Goal: Task Accomplishment & Management: Manage account settings

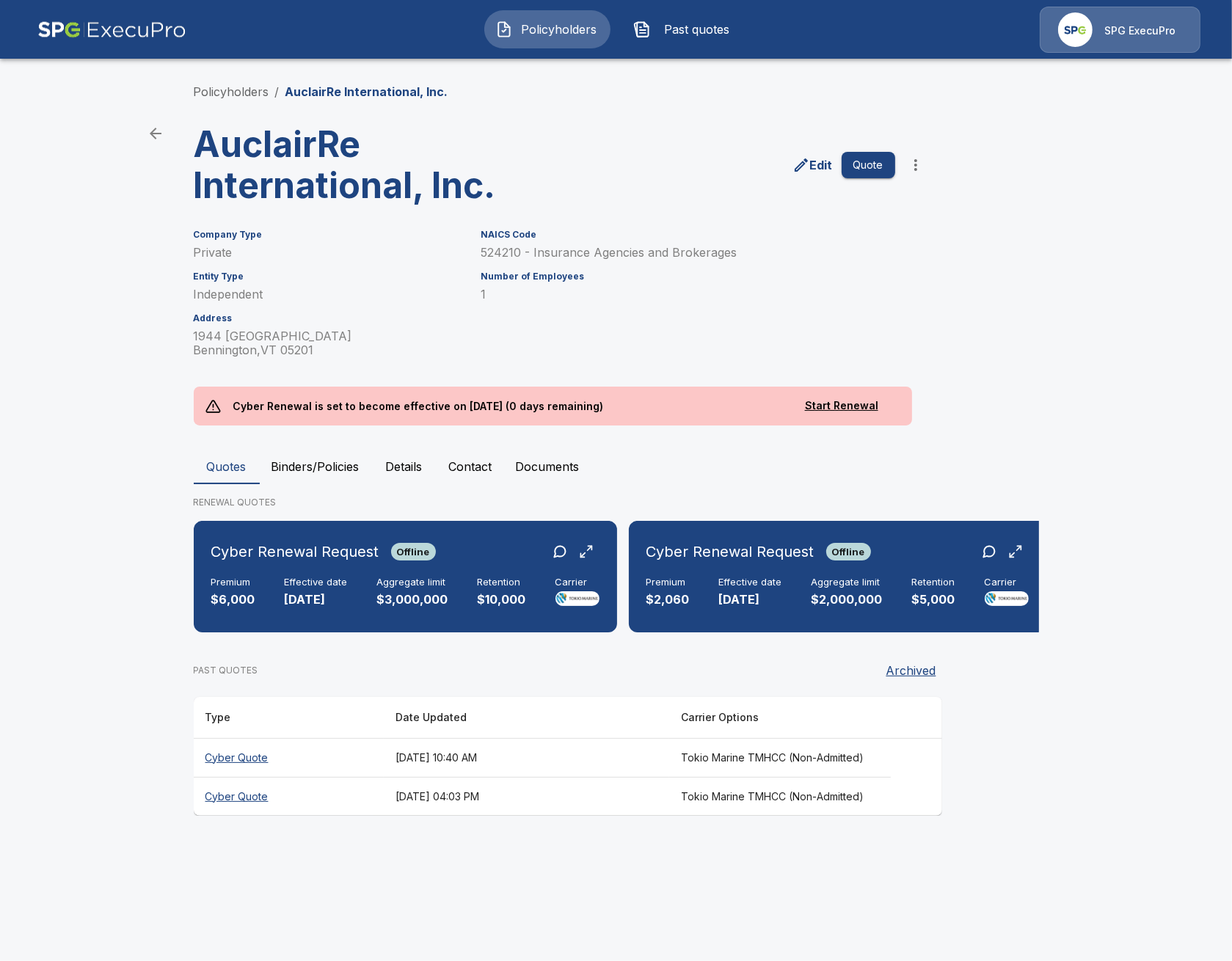
click at [416, 49] on div "Policyholders Past quotes SPG ExecuPro" at bounding box center [616, 29] width 1205 height 47
click at [686, 42] on button "Past quotes" at bounding box center [686, 29] width 126 height 38
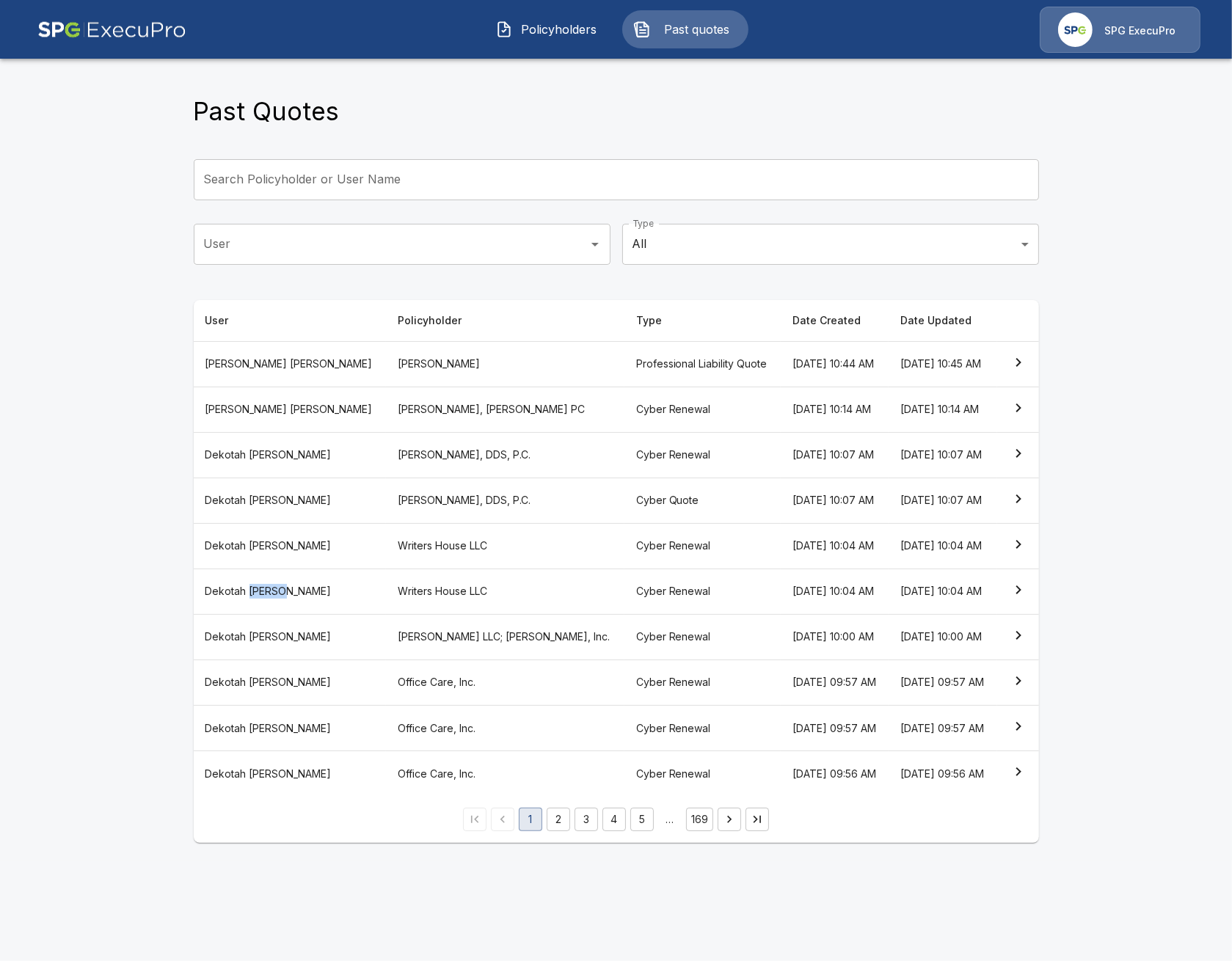
click at [50, 650] on main "Past Quotes Search Policyholder or User Name Search Policyholder or User Name U…" at bounding box center [616, 430] width 1232 height 861
click at [202, 614] on th "[PERSON_NAME]" at bounding box center [290, 591] width 193 height 46
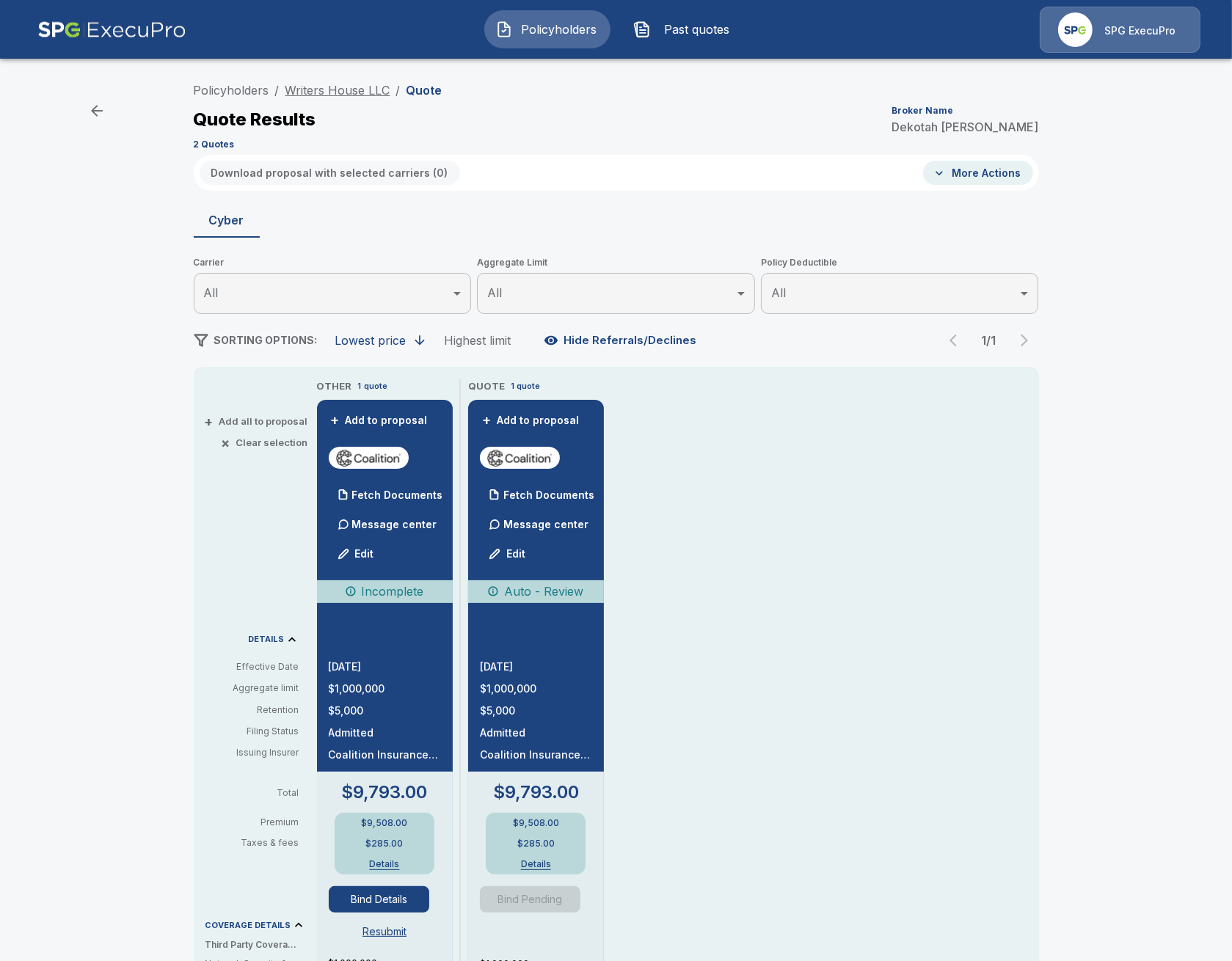
click at [343, 84] on link "Writers House LLC" at bounding box center [338, 89] width 105 height 15
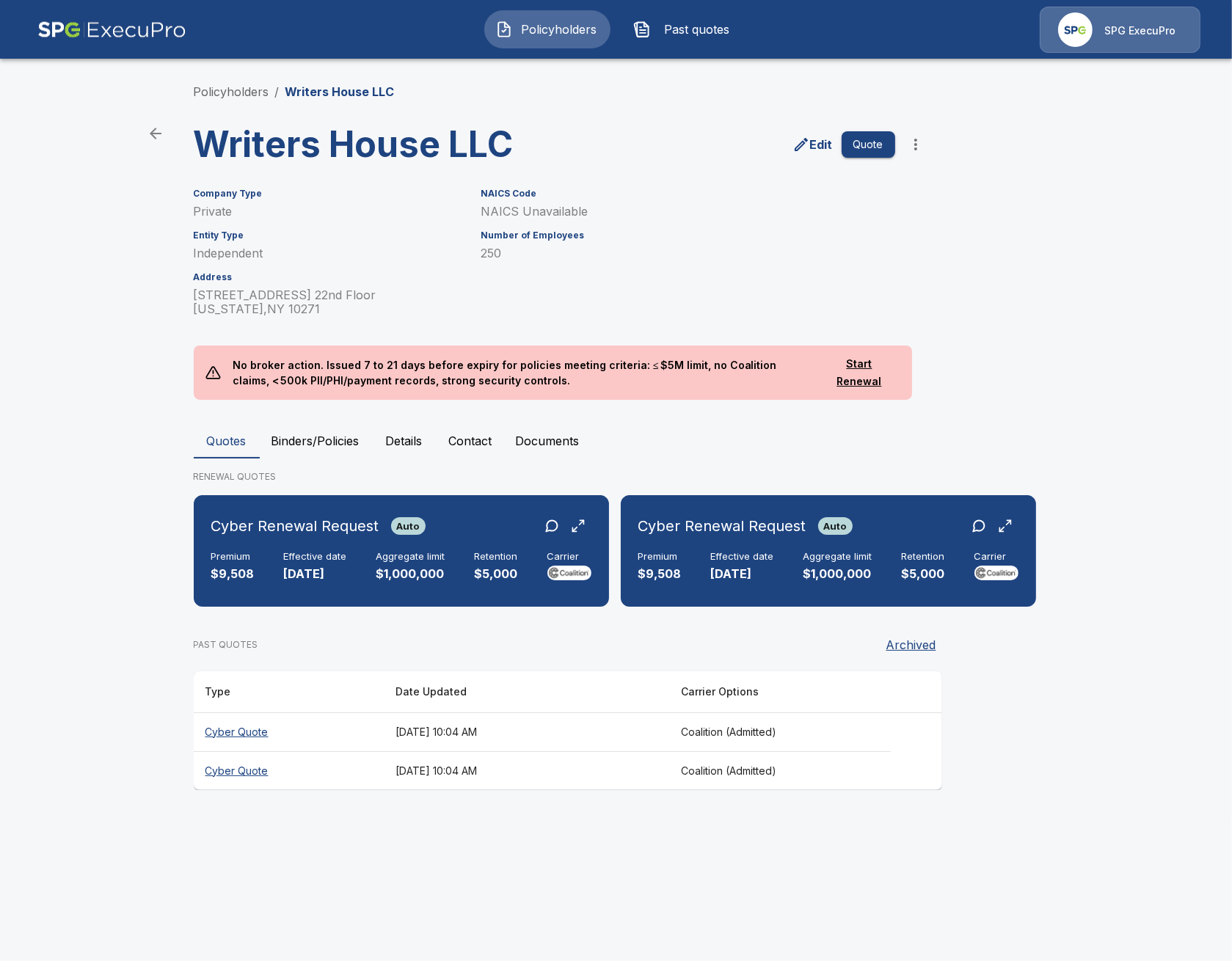
click at [689, 818] on html "Policyholders Past quotes SPG ExecuPro Policyholders / Writers House LLC Writer…" at bounding box center [616, 409] width 1232 height 818
click at [433, 589] on div "Cyber Renewal Request Auto Premium $9,508 Effective date [DATE] Aggregate limit…" at bounding box center [400, 551] width 403 height 100
click at [319, 449] on button "Binders/Policies" at bounding box center [315, 441] width 112 height 35
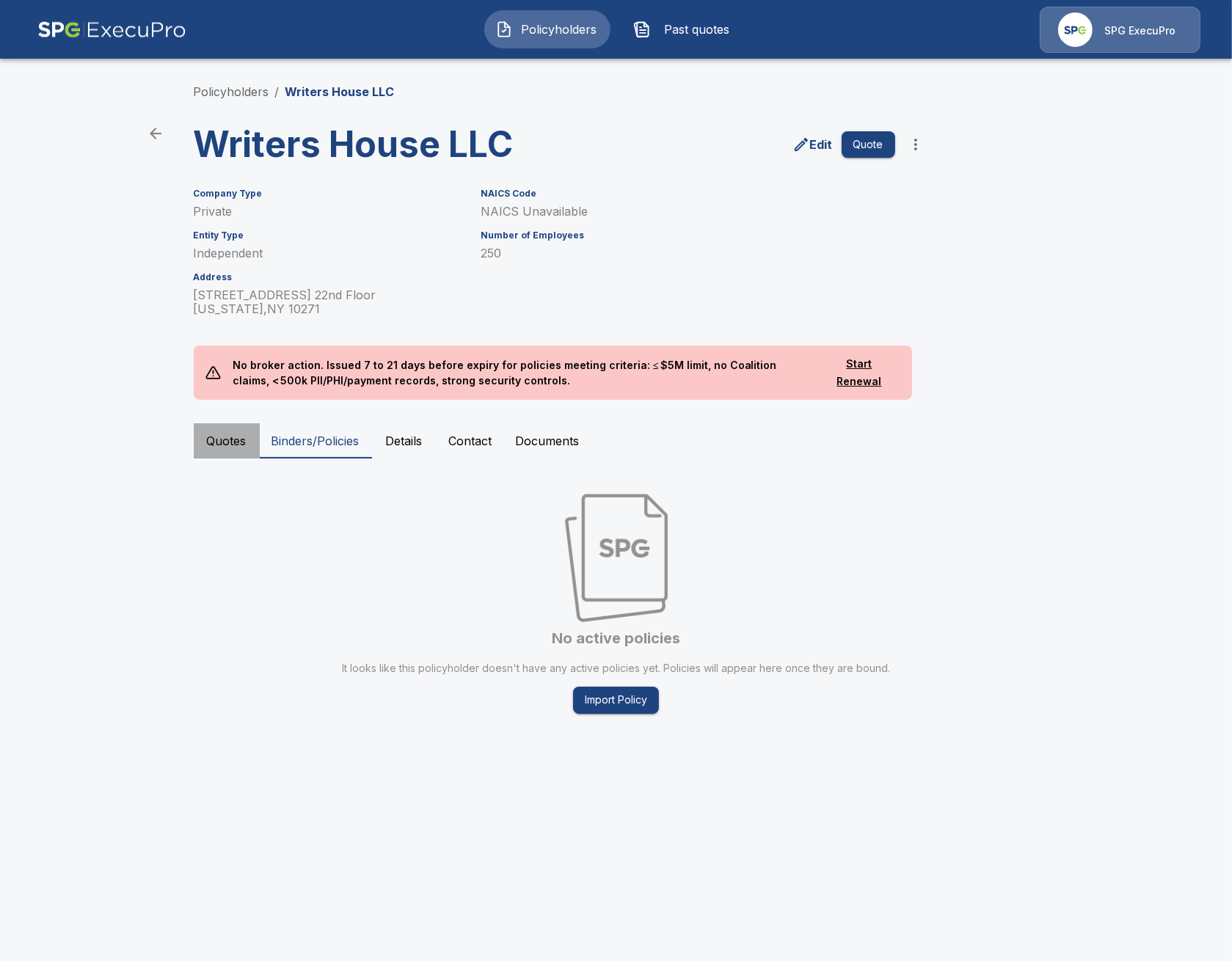
click at [204, 452] on button "Quotes" at bounding box center [226, 441] width 66 height 35
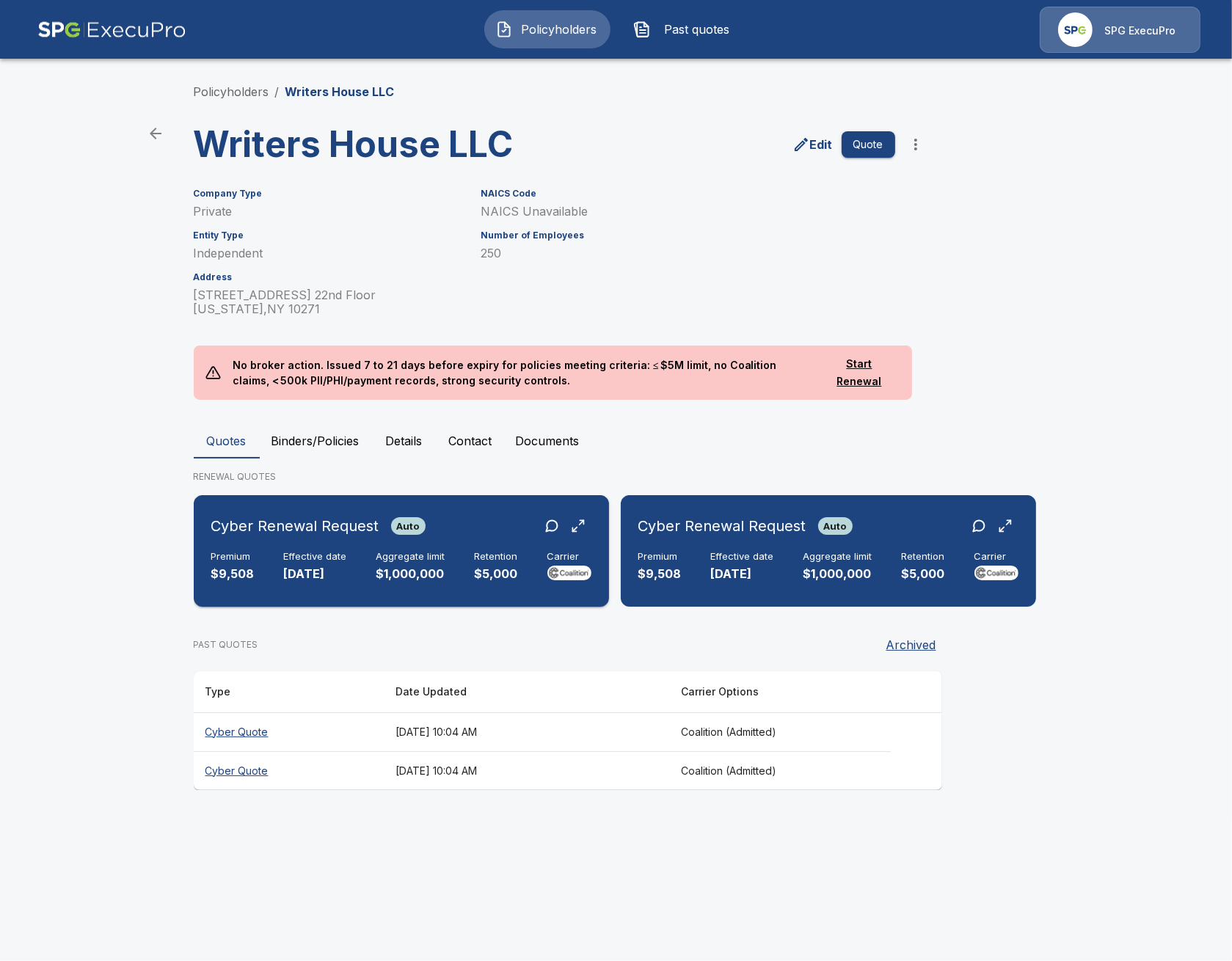
click at [334, 578] on p "[DATE]" at bounding box center [315, 573] width 63 height 17
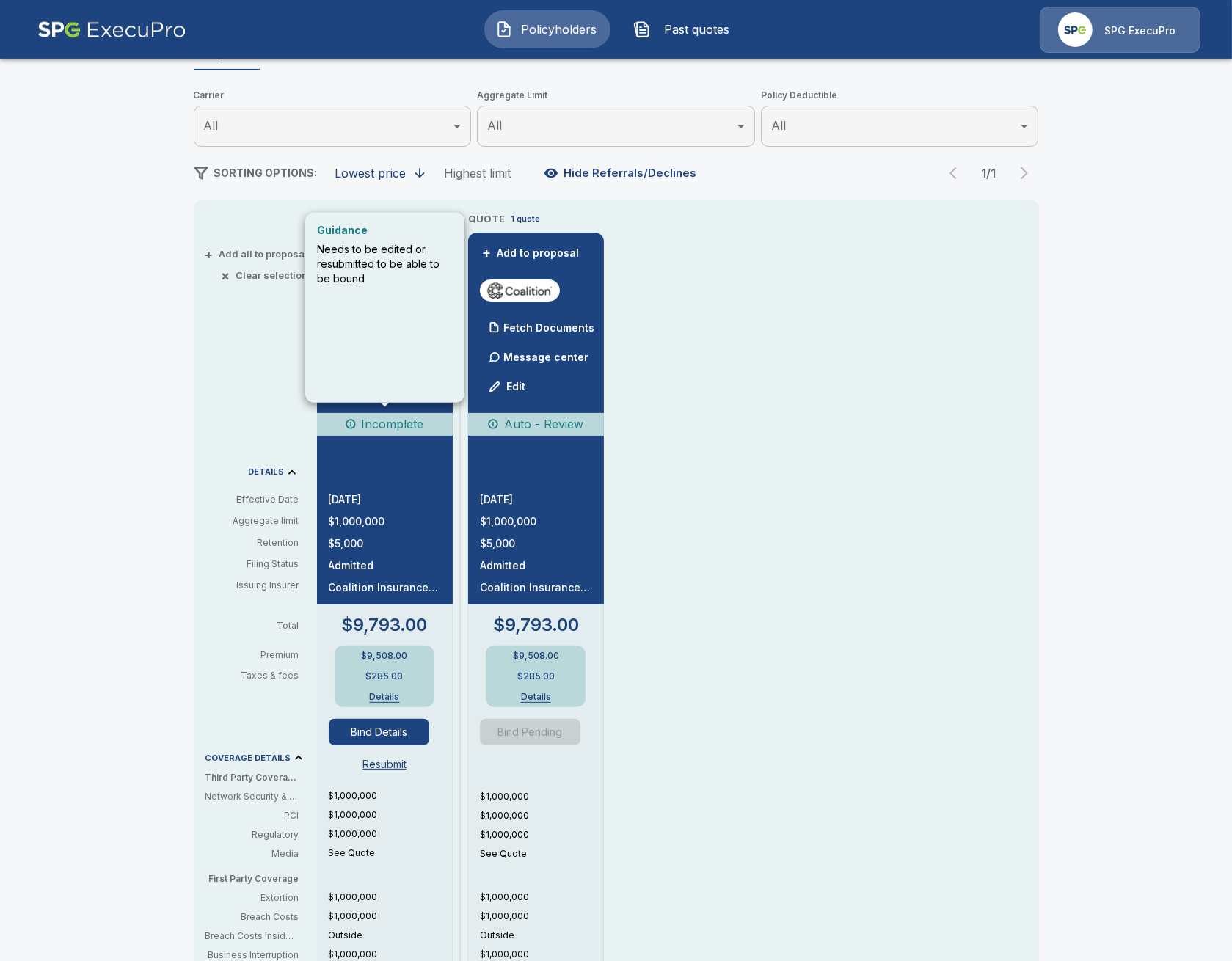
scroll to position [169, 0]
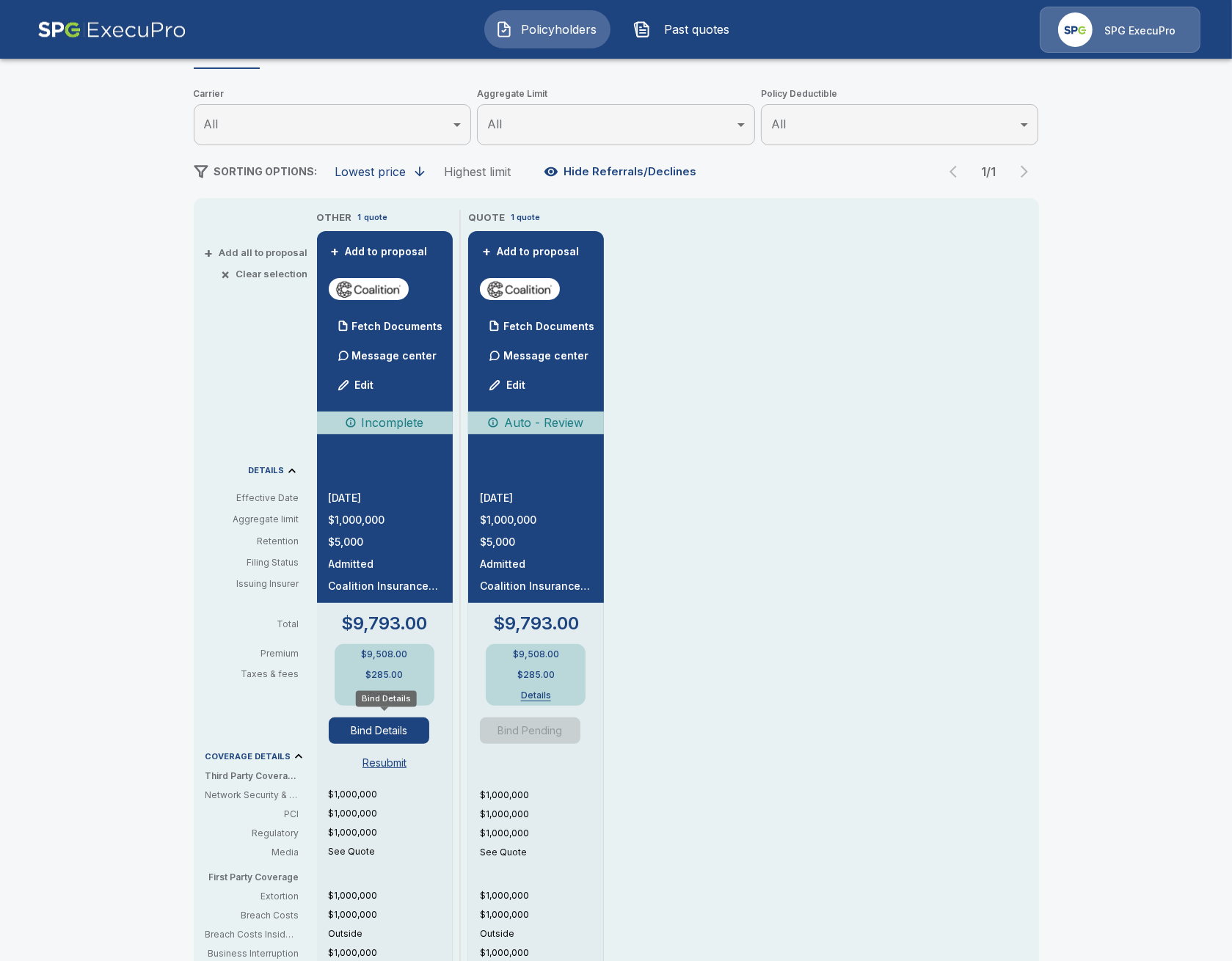
click at [396, 732] on button "Bind Details" at bounding box center [379, 731] width 101 height 26
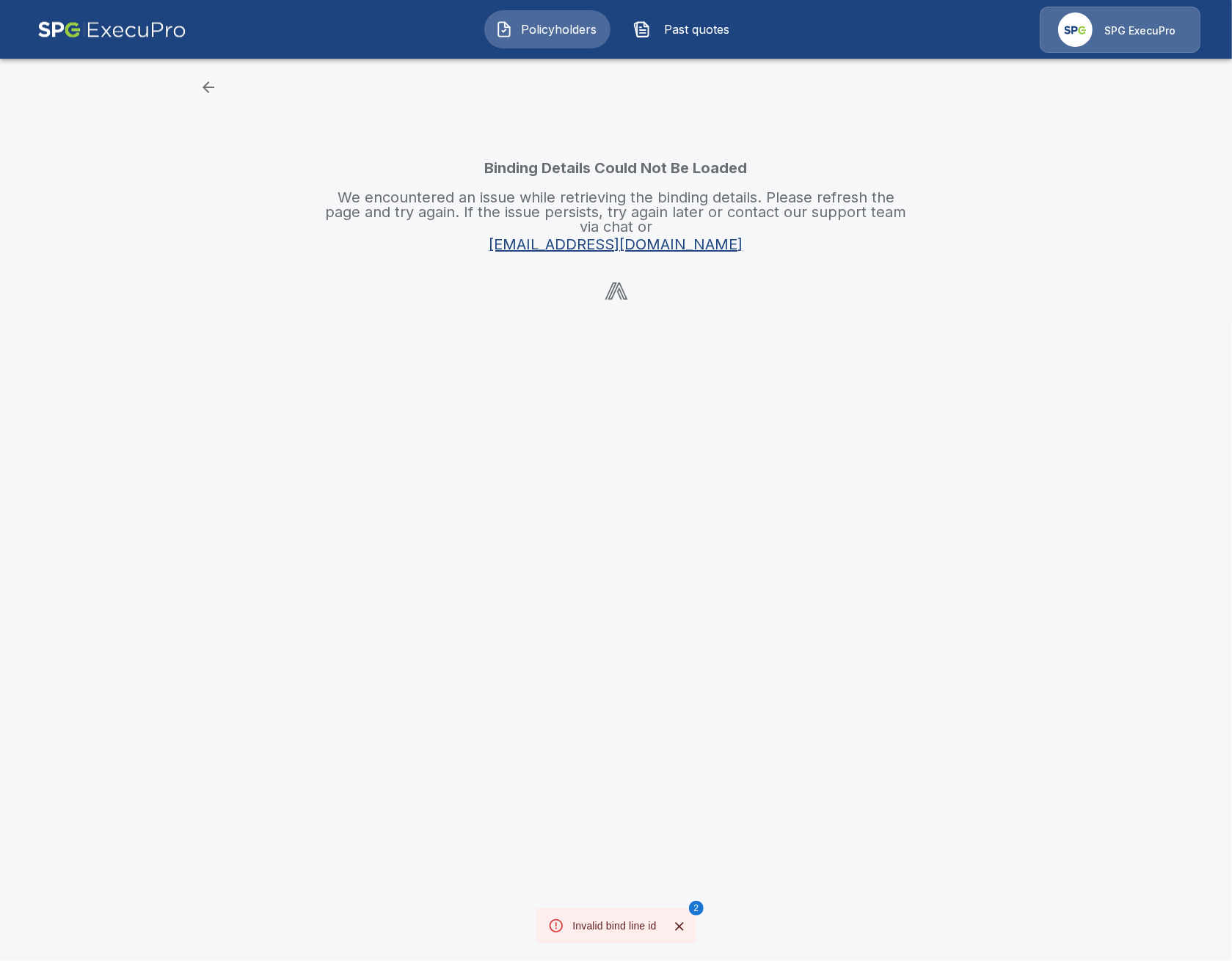
scroll to position [55, 0]
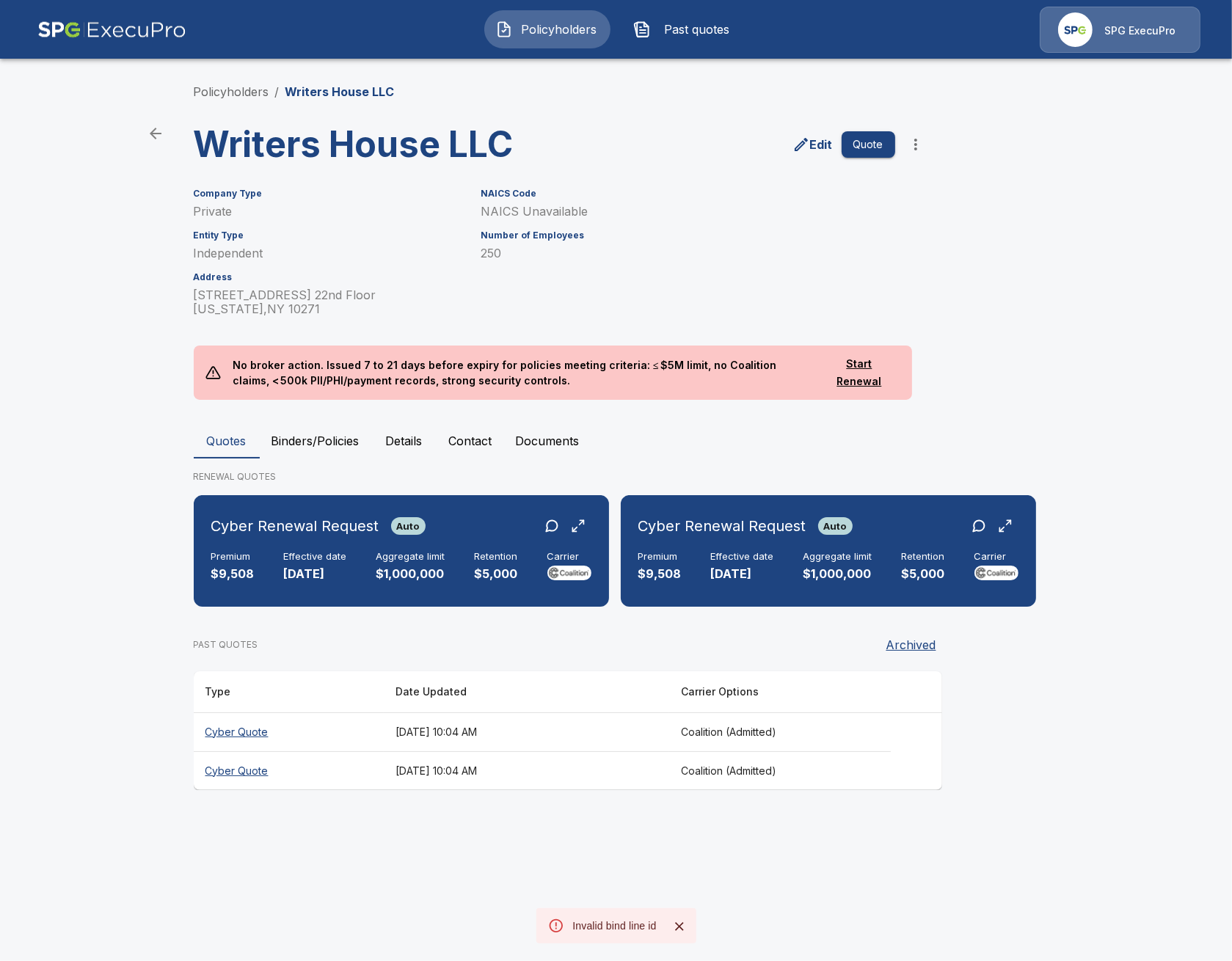
click at [330, 450] on button "Binders/Policies" at bounding box center [315, 441] width 112 height 35
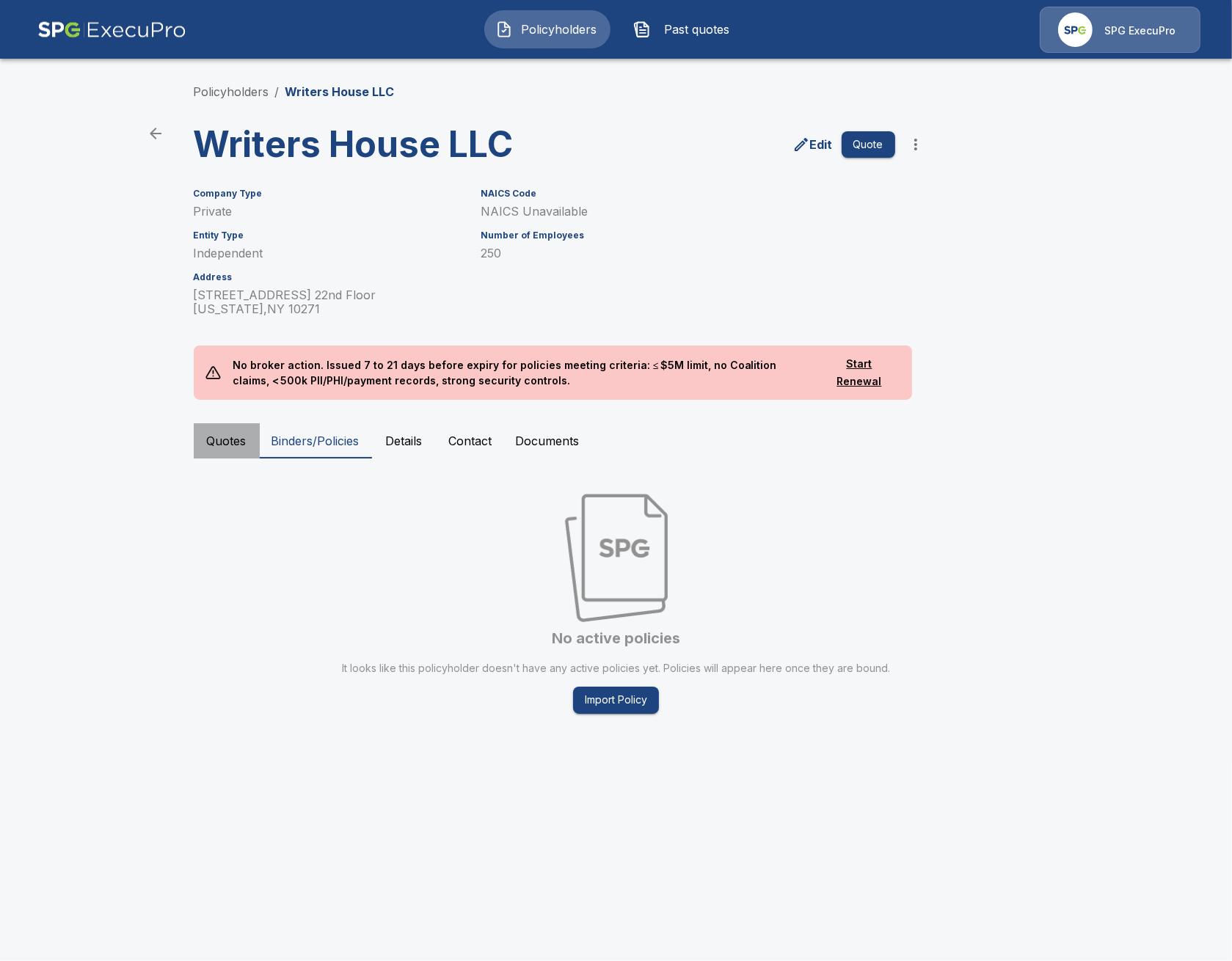
click at [236, 452] on button "Quotes" at bounding box center [226, 441] width 66 height 35
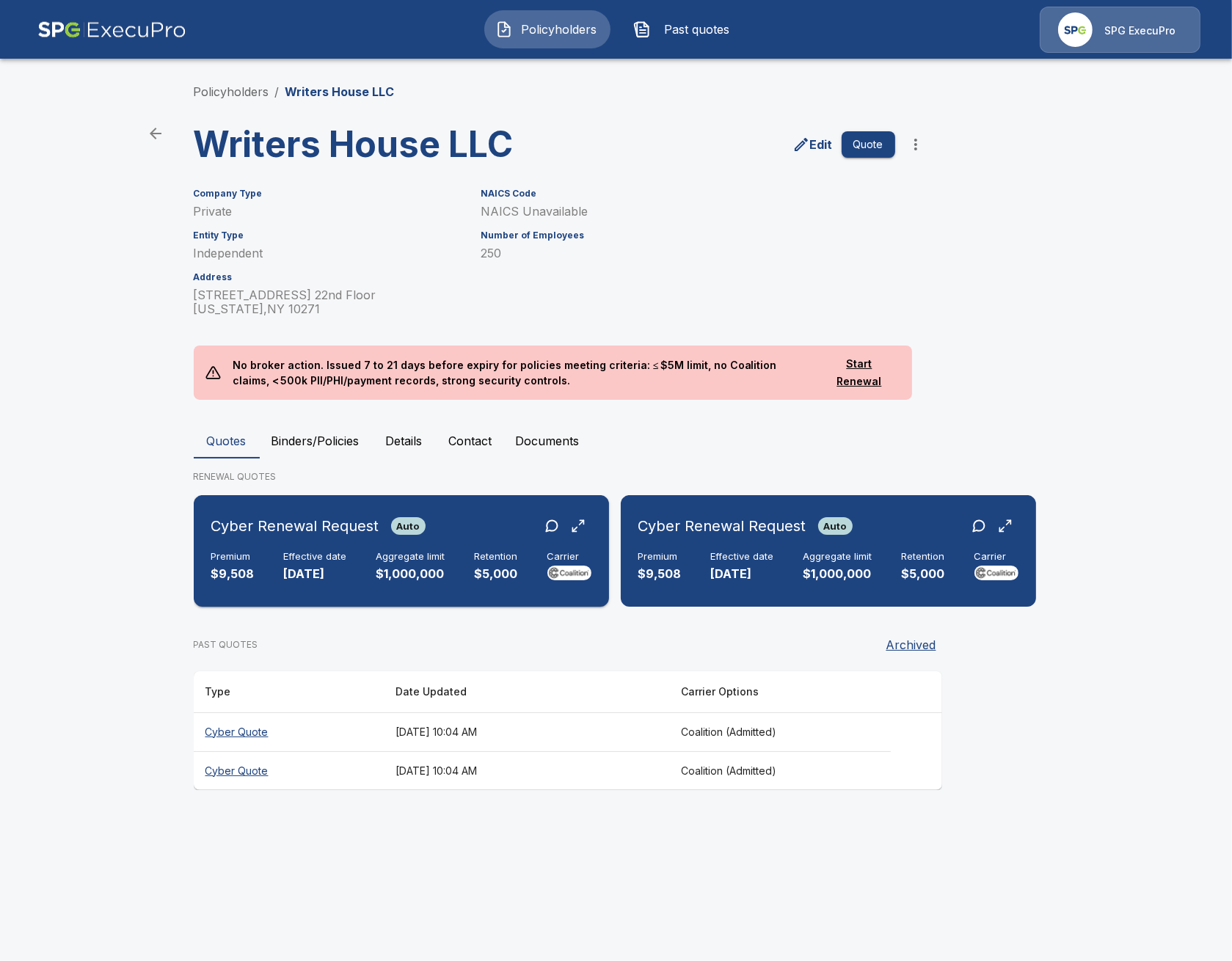
click at [391, 569] on p "$1,000,000" at bounding box center [410, 573] width 69 height 17
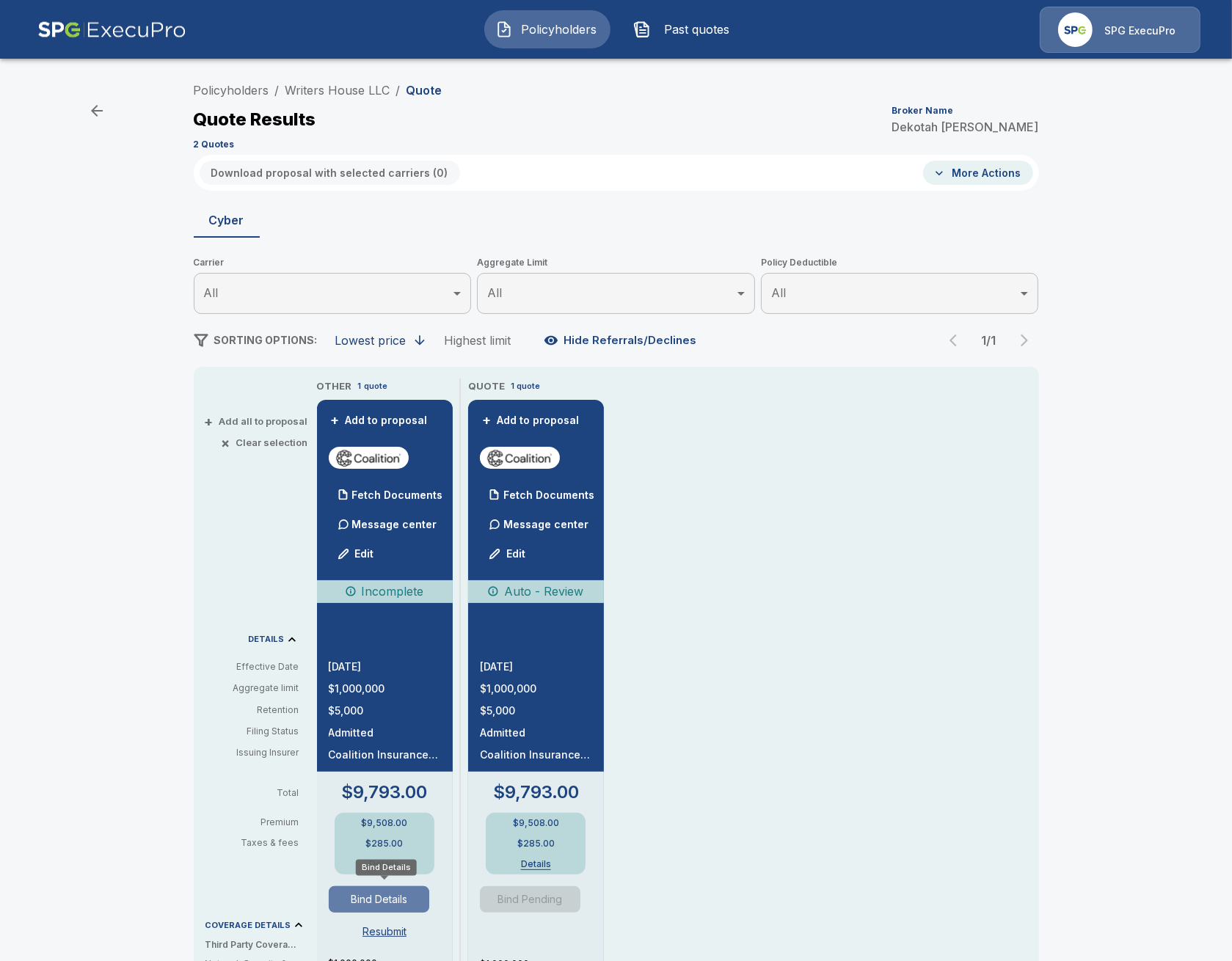
click at [400, 900] on button "Bind Details" at bounding box center [379, 899] width 101 height 26
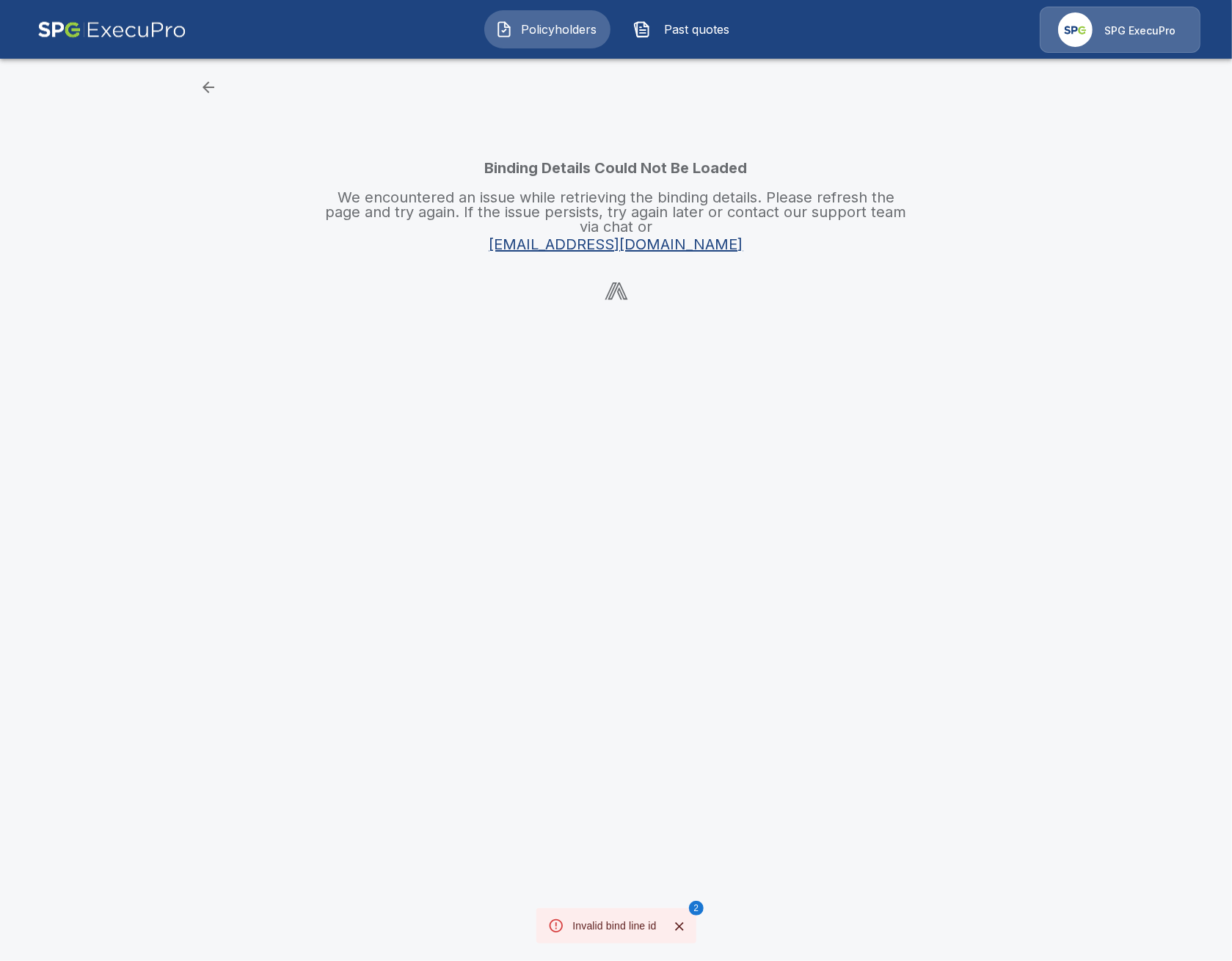
click at [770, 321] on html "Policyholders Past quotes SPG ExecuPro Binding Details Could Not Be Loaded We e…" at bounding box center [616, 160] width 1232 height 321
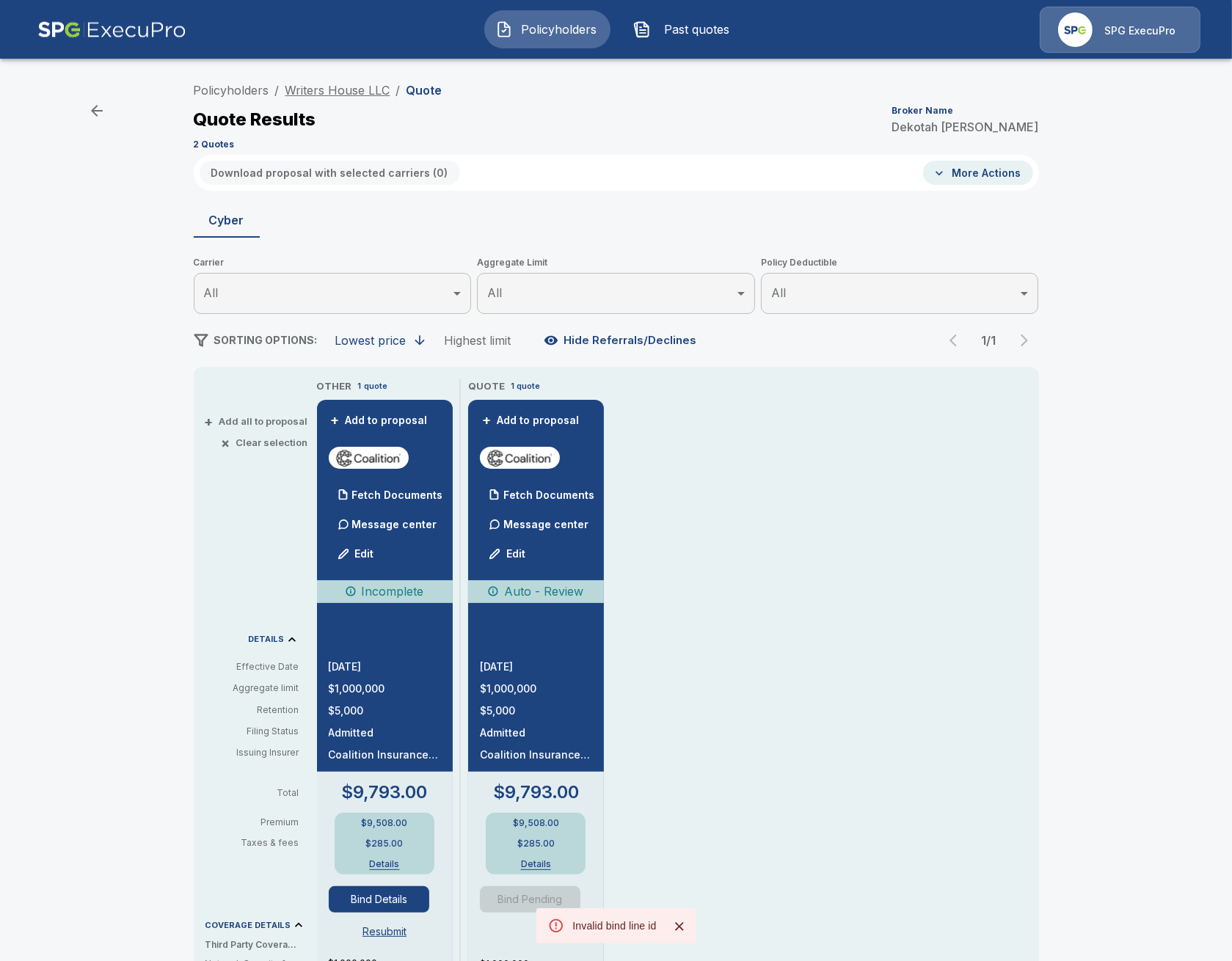
click at [336, 92] on link "Writers House LLC" at bounding box center [338, 89] width 105 height 15
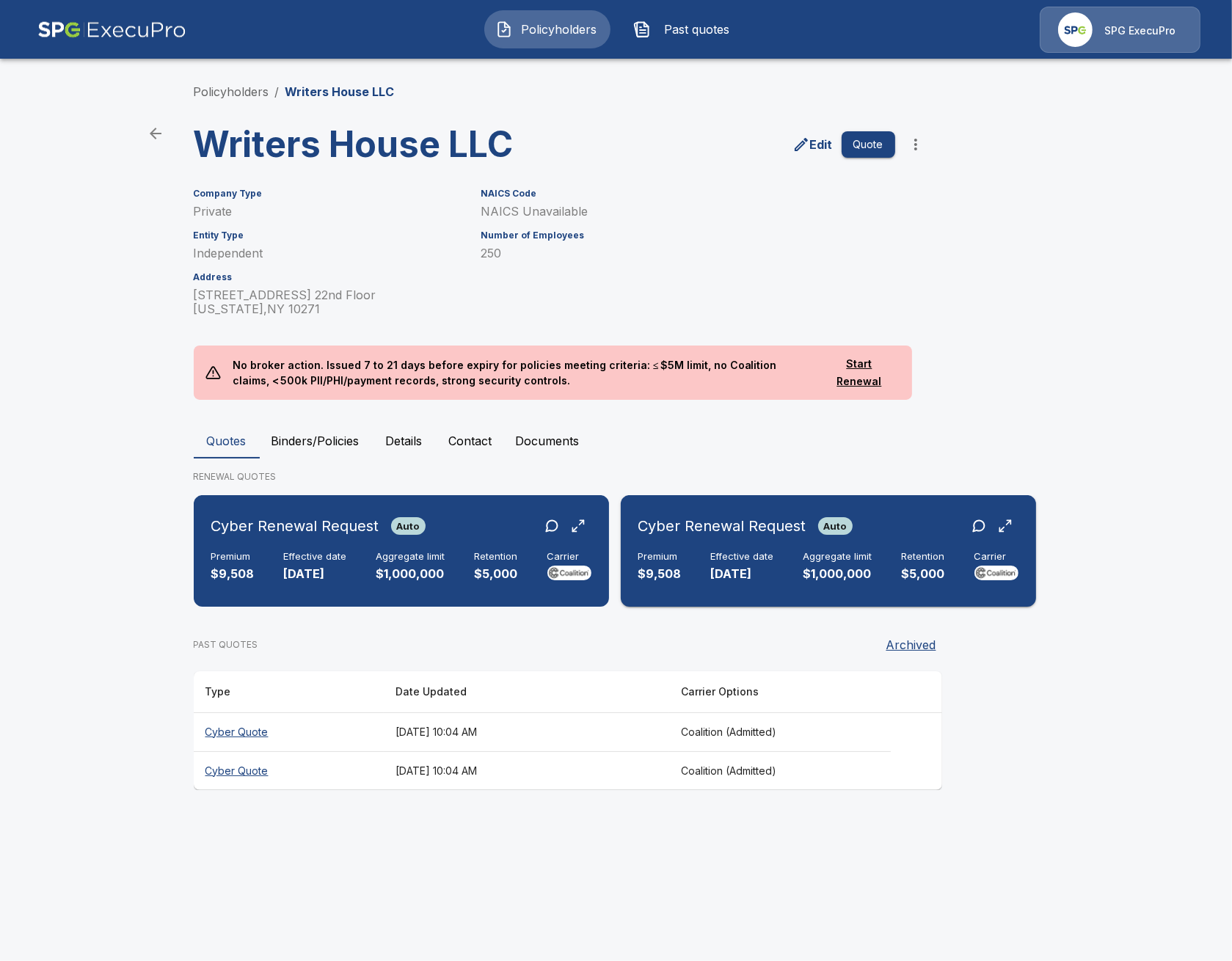
click at [739, 593] on div "Cyber Renewal Request Auto Premium $9,508 Effective date 11/23/2025 Aggregate l…" at bounding box center [828, 551] width 403 height 100
